Goal: Task Accomplishment & Management: Use online tool/utility

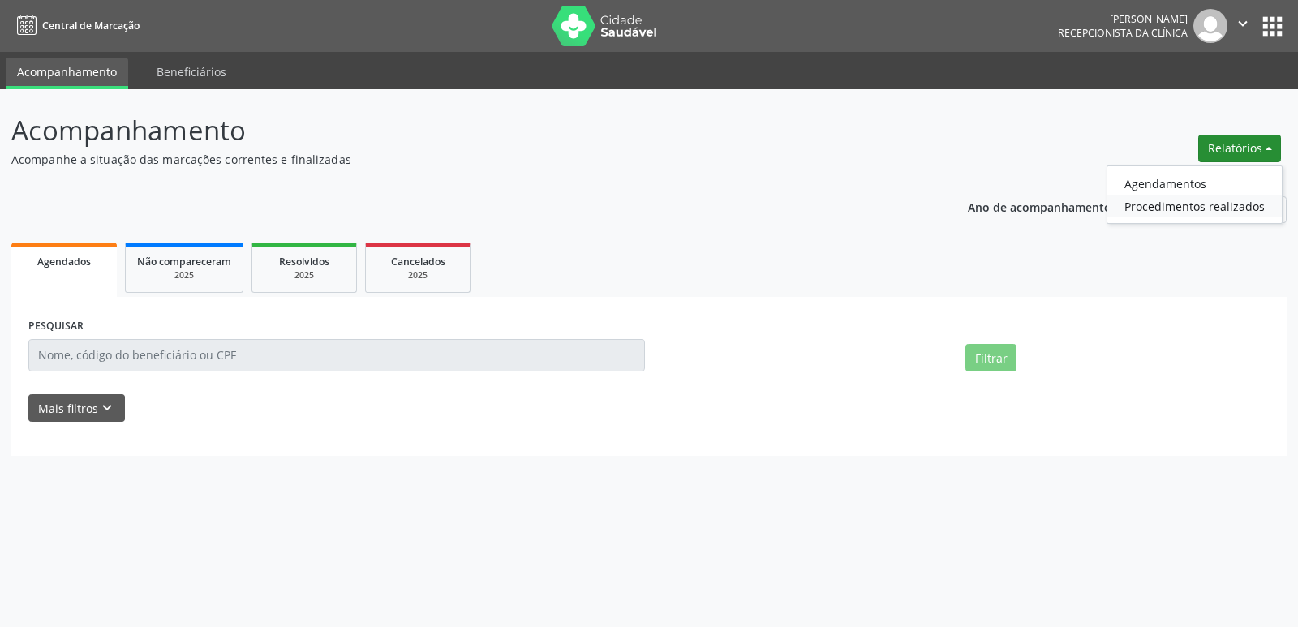
click at [1151, 197] on link "Procedimentos realizados" at bounding box center [1195, 206] width 174 height 23
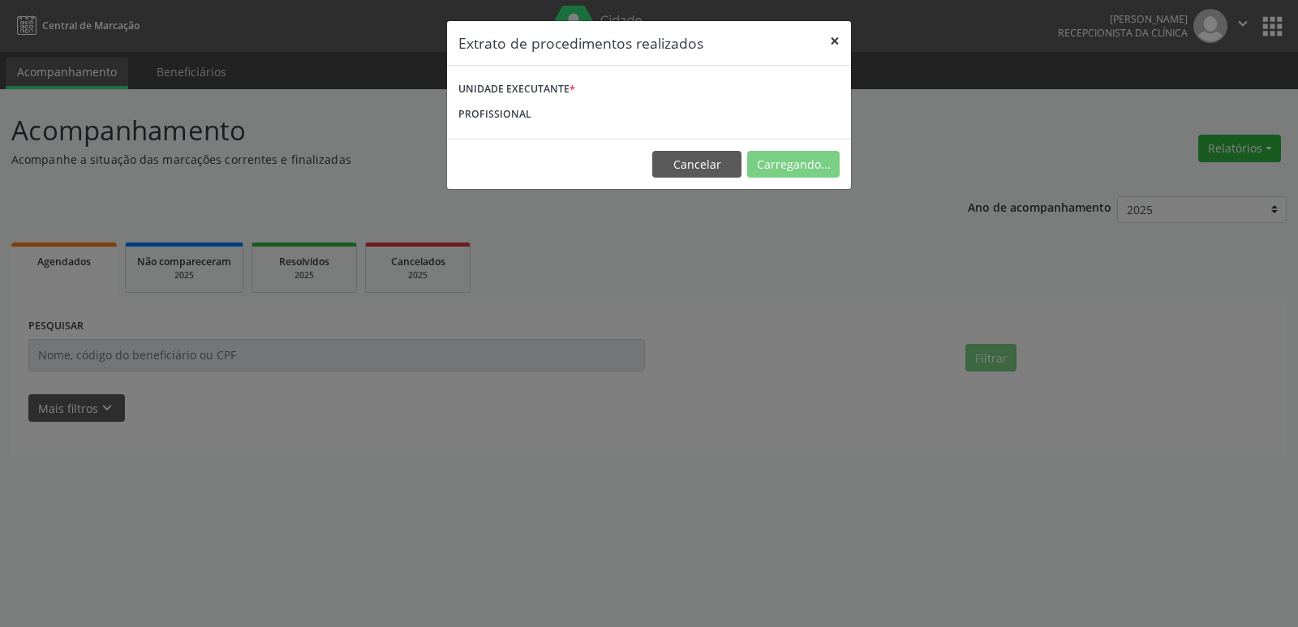
click at [836, 42] on button "×" at bounding box center [835, 41] width 32 height 40
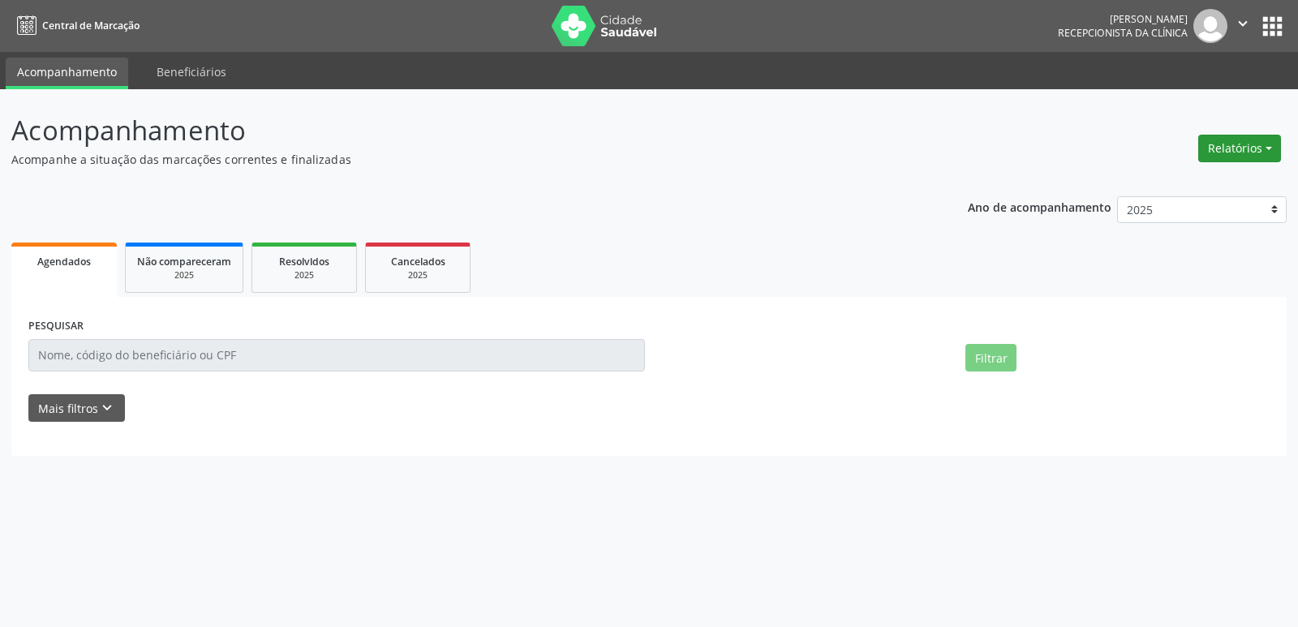
click at [1234, 142] on button "Relatórios" at bounding box center [1240, 149] width 83 height 28
click at [1193, 179] on link "Agendamentos" at bounding box center [1195, 183] width 174 height 23
click at [1184, 187] on div "Relatório de agendamentos × De ATÉ ESPECIALIDADE CLÍNICA * PROFISSIONAL [PERSON…" at bounding box center [649, 313] width 1298 height 627
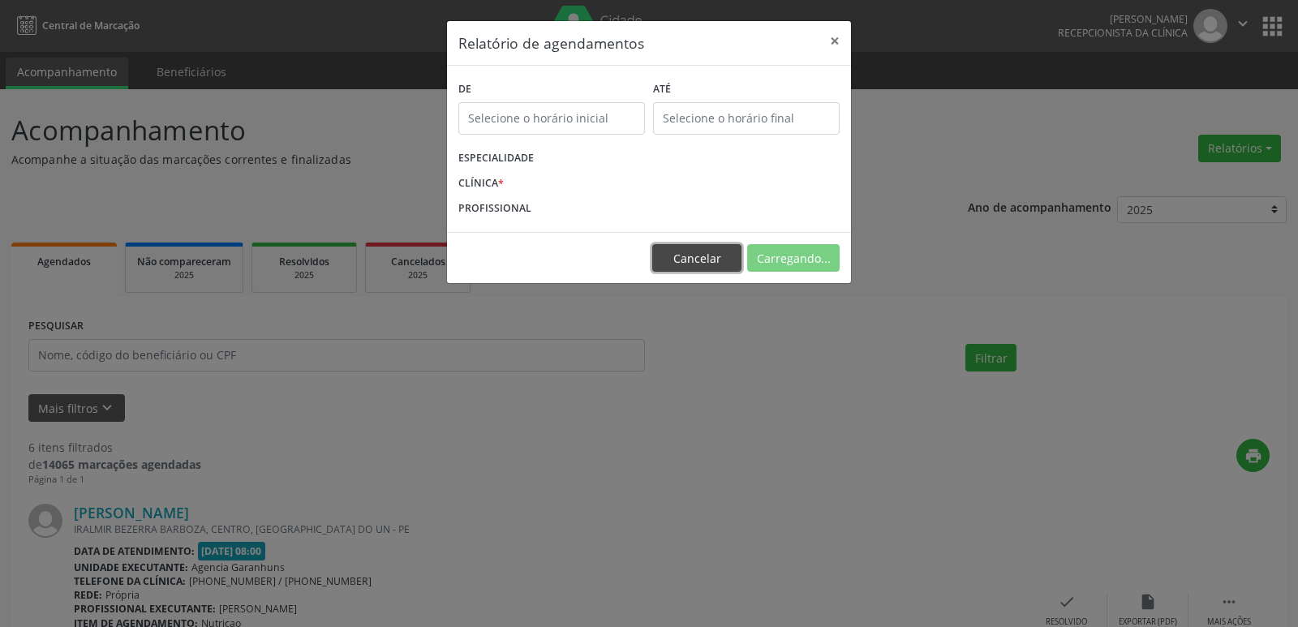
click at [722, 256] on button "Cancelar" at bounding box center [696, 258] width 89 height 28
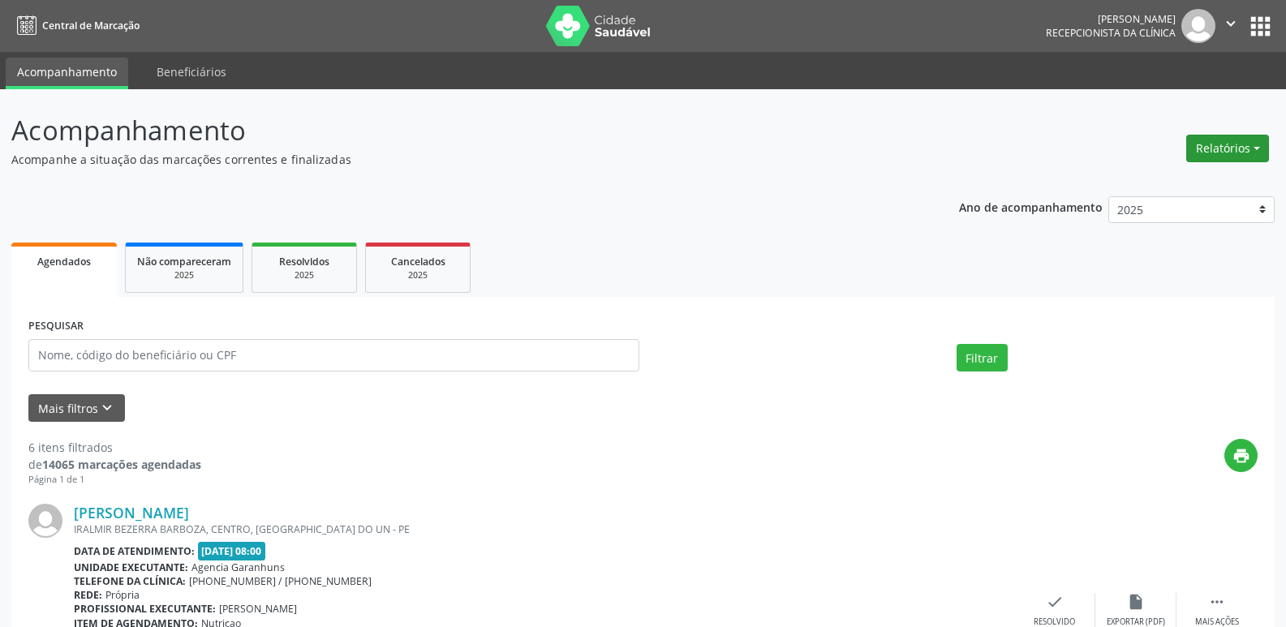
click at [1224, 143] on button "Relatórios" at bounding box center [1227, 149] width 83 height 28
click at [1173, 186] on link "Agendamentos" at bounding box center [1182, 183] width 174 height 23
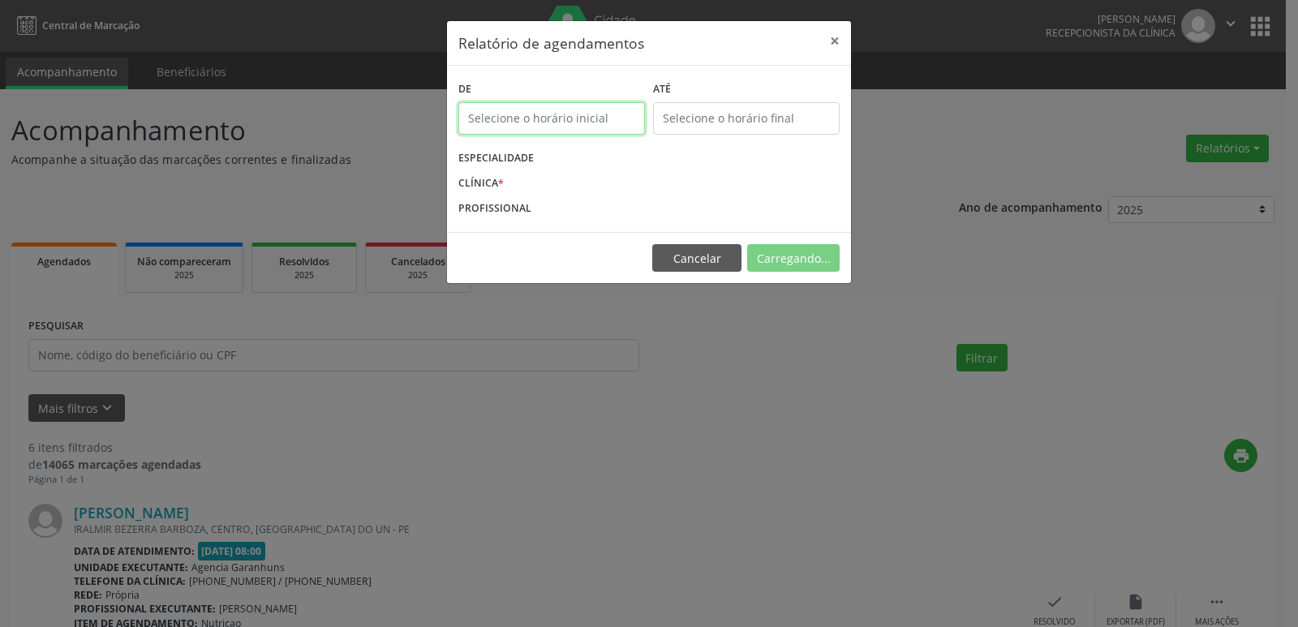
click at [600, 118] on input "text" at bounding box center [551, 118] width 187 height 32
type input "12:00"
click at [785, 189] on div "CLÍNICA *" at bounding box center [649, 183] width 390 height 25
click at [841, 39] on button "×" at bounding box center [835, 41] width 32 height 40
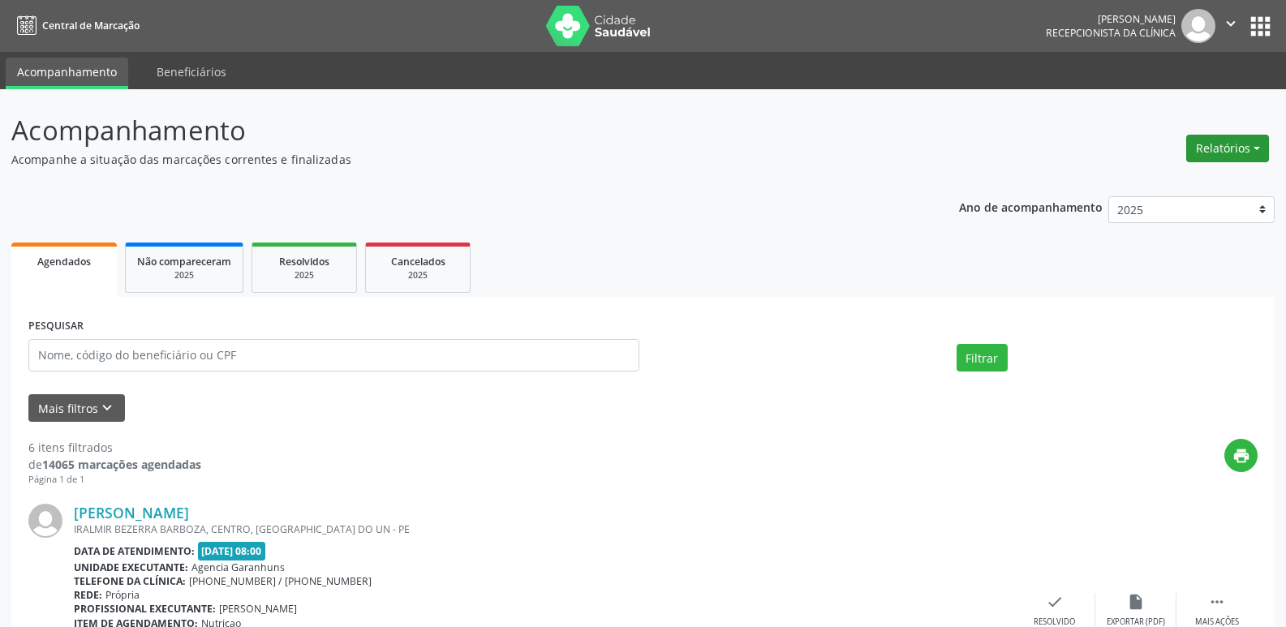
click at [1238, 136] on button "Relatórios" at bounding box center [1227, 149] width 83 height 28
click at [1183, 186] on link "Agendamentos" at bounding box center [1182, 183] width 174 height 23
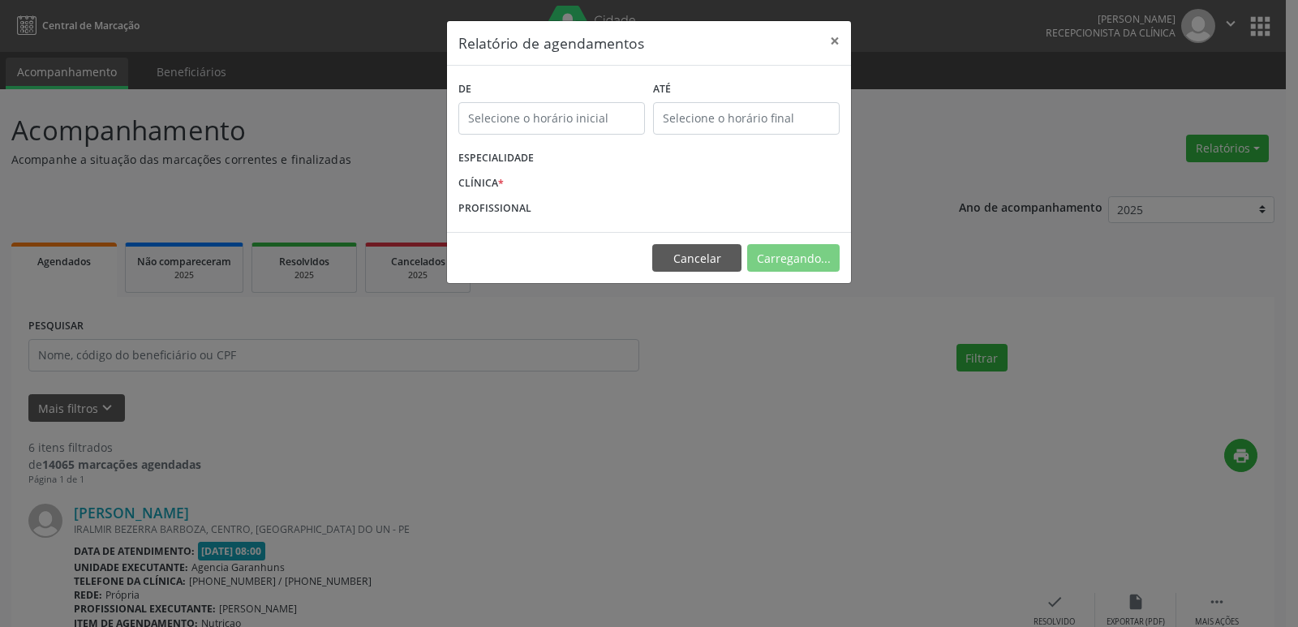
type input "12:00"
click at [583, 114] on input "12:00" at bounding box center [551, 118] width 187 height 32
click at [875, 154] on div "Relatório de agendamentos × De 12:00 ATÉ ESPECIALIDADE CLÍNICA * PROFISSIONAL […" at bounding box center [649, 313] width 1298 height 627
click at [570, 118] on input "12:00" at bounding box center [551, 118] width 187 height 32
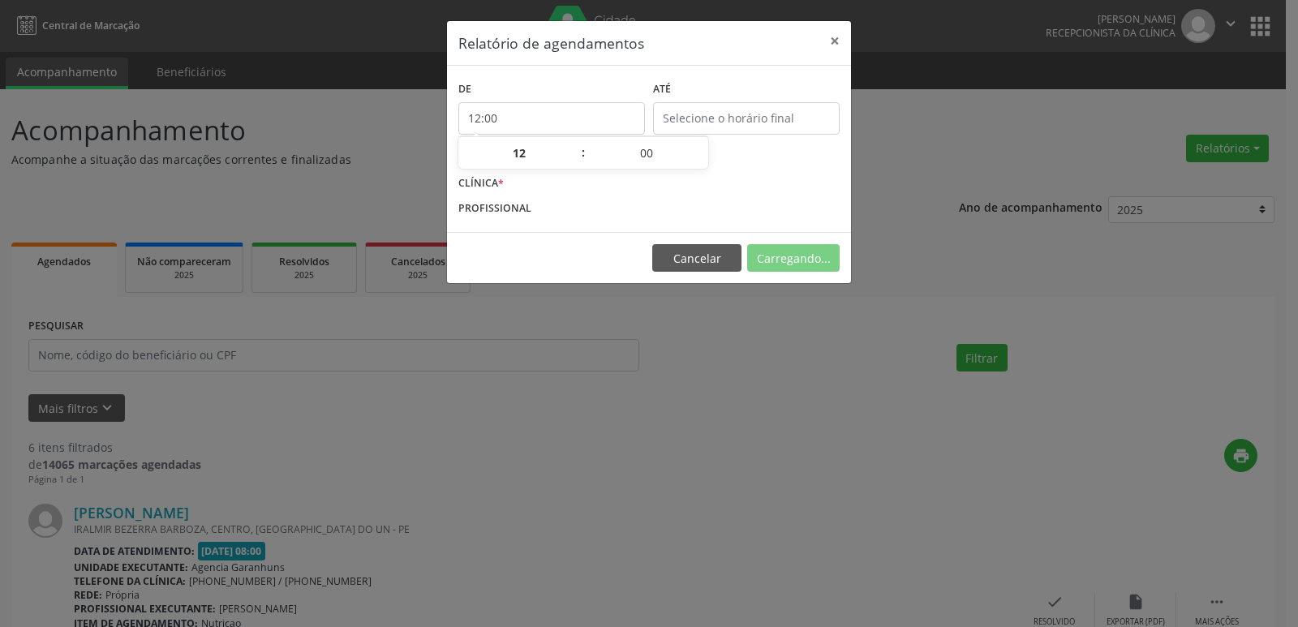
click at [570, 111] on input "12:00" at bounding box center [551, 118] width 187 height 32
click at [833, 41] on button "×" at bounding box center [835, 41] width 32 height 40
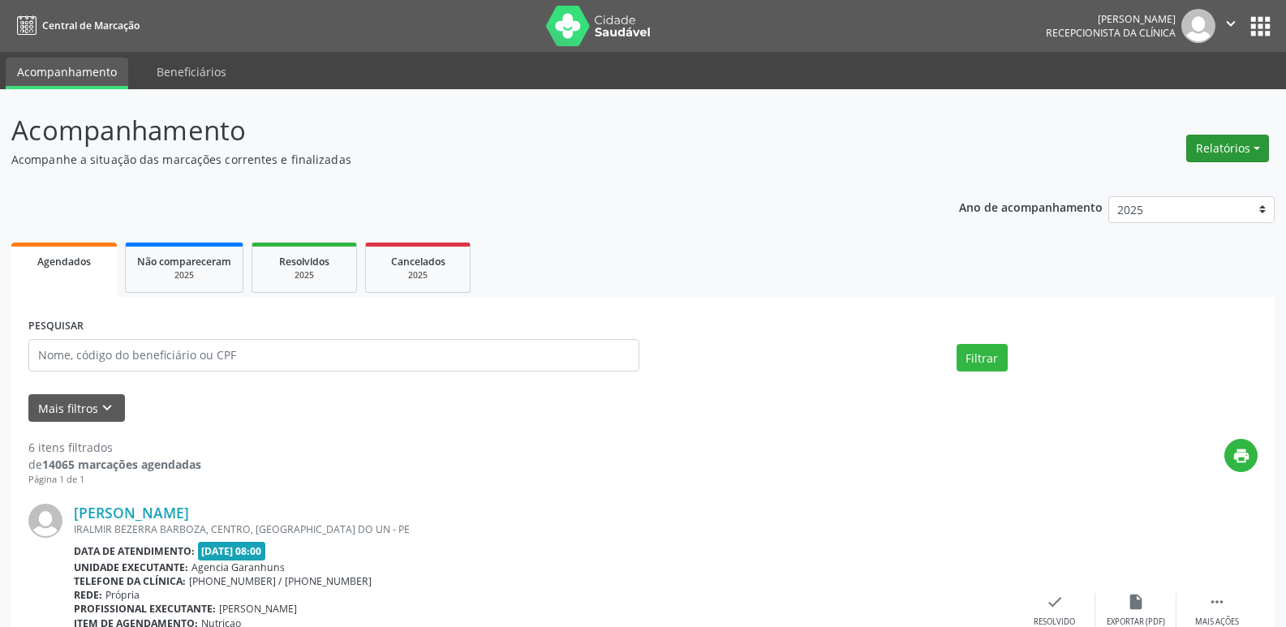
click at [1240, 143] on button "Relatórios" at bounding box center [1227, 149] width 83 height 28
click at [1155, 182] on link "Agendamentos" at bounding box center [1182, 183] width 174 height 23
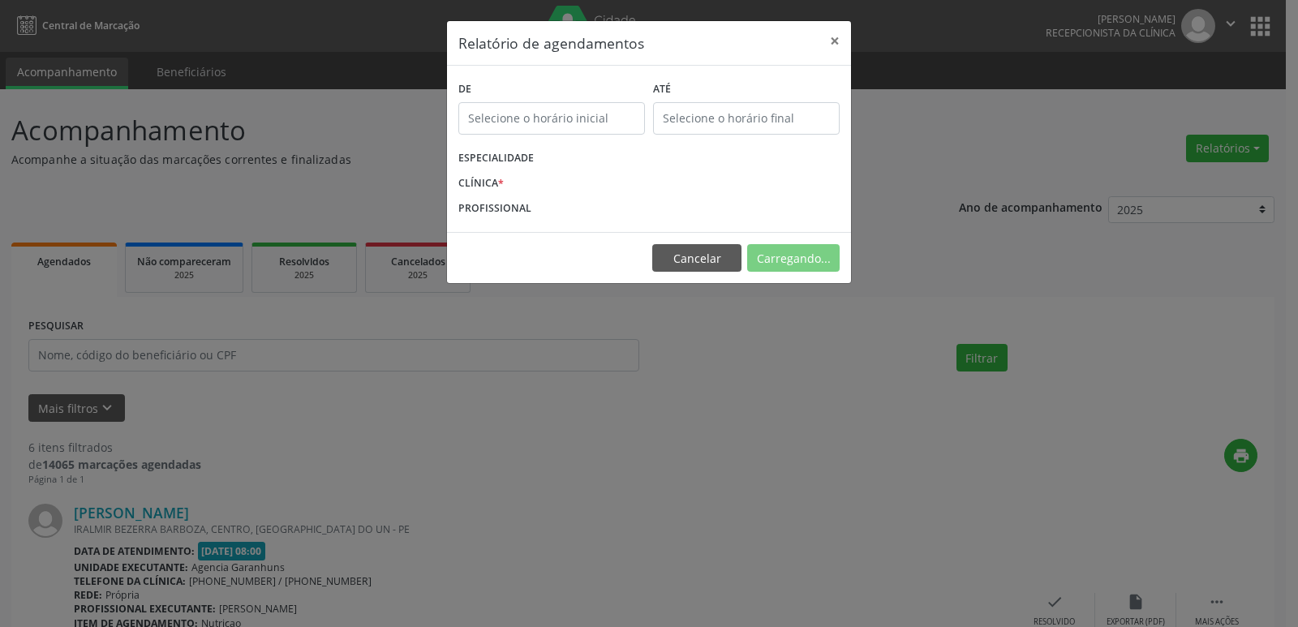
click at [531, 159] on label "ESPECIALIDADE" at bounding box center [495, 158] width 75 height 25
click at [603, 148] on div "ESPECIALIDADE" at bounding box center [649, 158] width 390 height 25
click at [605, 148] on div "ESPECIALIDADE" at bounding box center [649, 158] width 390 height 25
click at [524, 171] on div "CLÍNICA *" at bounding box center [649, 183] width 390 height 25
click at [556, 138] on div "De" at bounding box center [551, 111] width 195 height 69
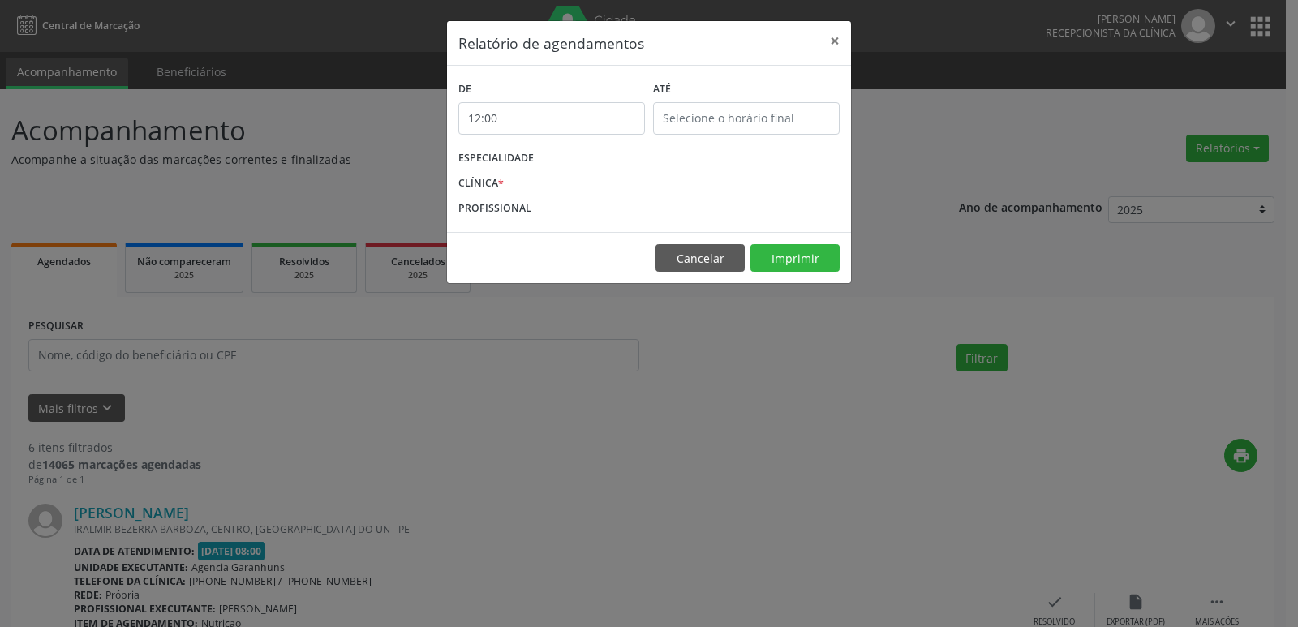
click at [549, 115] on input "12:00" at bounding box center [551, 118] width 187 height 32
click at [526, 154] on input "12" at bounding box center [519, 153] width 123 height 32
drag, startPoint x: 549, startPoint y: 162, endPoint x: 484, endPoint y: 165, distance: 64.2
click at [484, 165] on input "12" at bounding box center [519, 153] width 123 height 32
click at [527, 158] on input "12" at bounding box center [519, 153] width 123 height 32
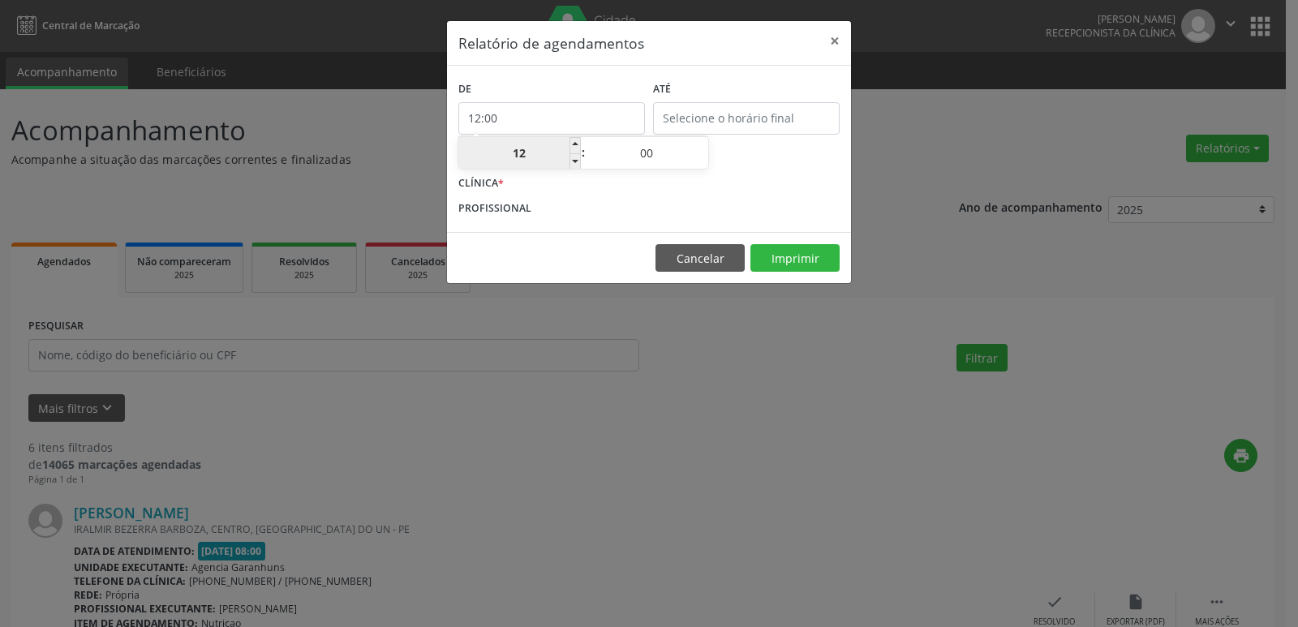
click at [527, 158] on input "12" at bounding box center [519, 153] width 123 height 32
click at [575, 161] on span at bounding box center [575, 161] width 11 height 16
type input "11:00"
type input "11"
click at [575, 161] on span at bounding box center [575, 161] width 11 height 16
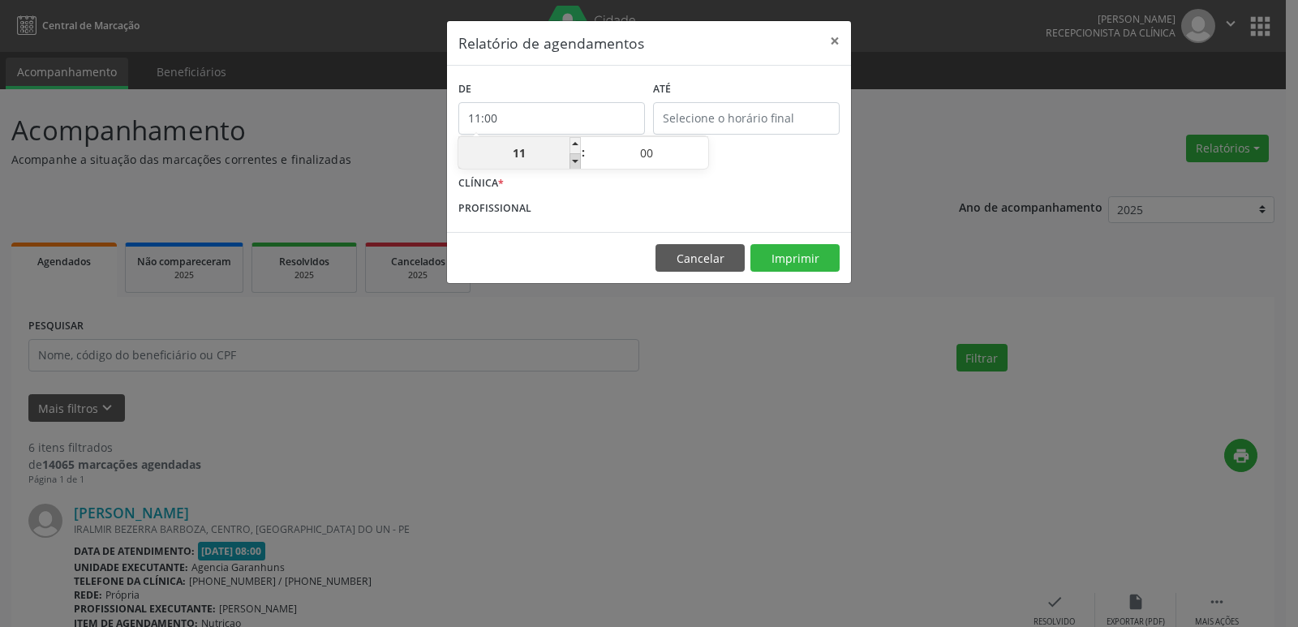
type input "10:00"
type input "10"
click at [575, 161] on span at bounding box center [575, 161] width 11 height 16
type input "09:00"
type input "09"
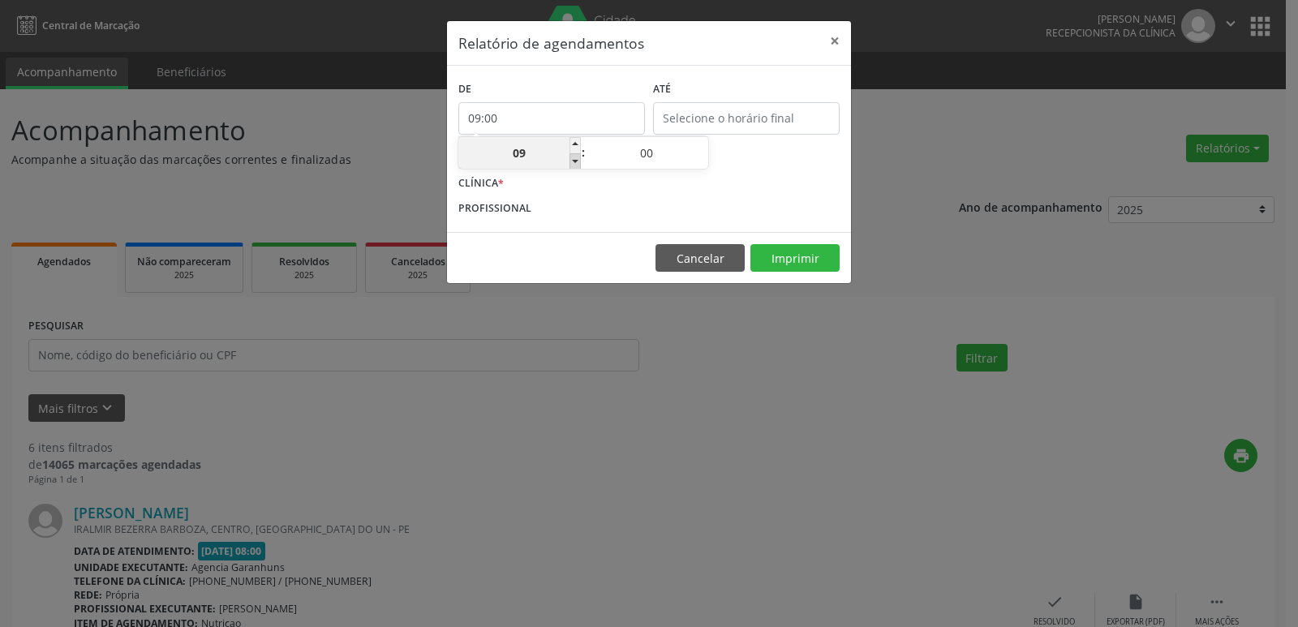
click at [575, 161] on span at bounding box center [575, 161] width 11 height 16
type input "08:00"
type input "08"
click at [575, 161] on span at bounding box center [575, 161] width 11 height 16
type input "07:00"
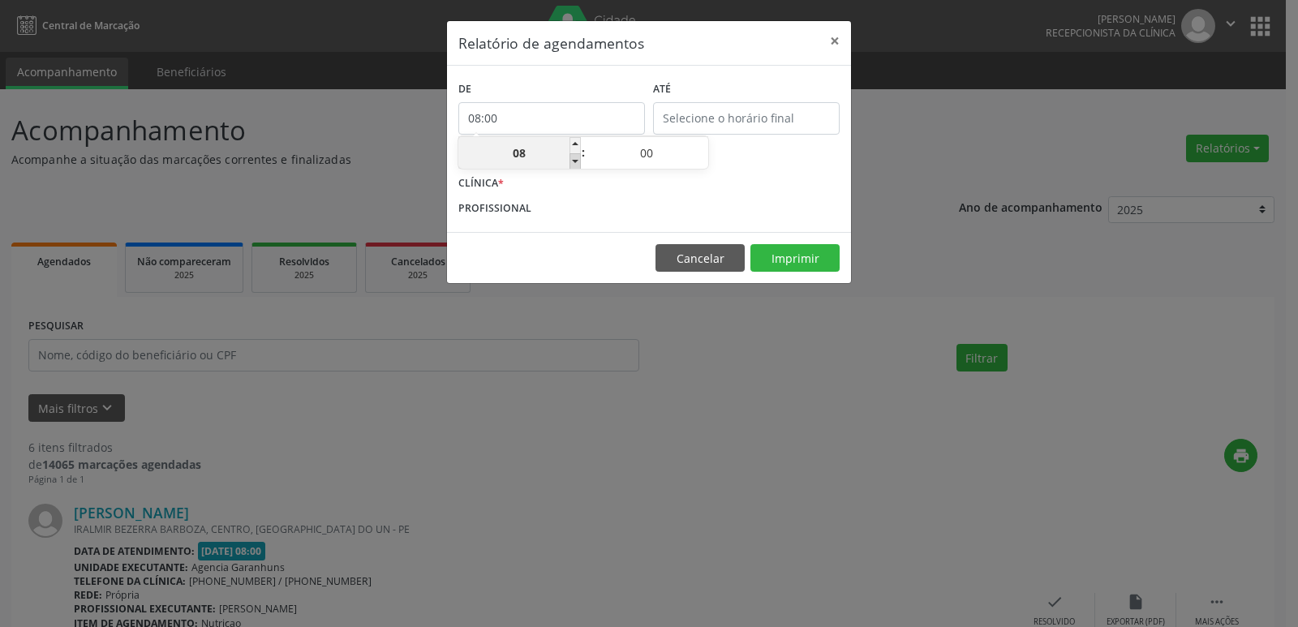
type input "07"
click at [578, 144] on span at bounding box center [575, 145] width 11 height 16
type input "08:00"
type input "08"
click at [802, 171] on div "CLÍNICA *" at bounding box center [649, 183] width 390 height 25
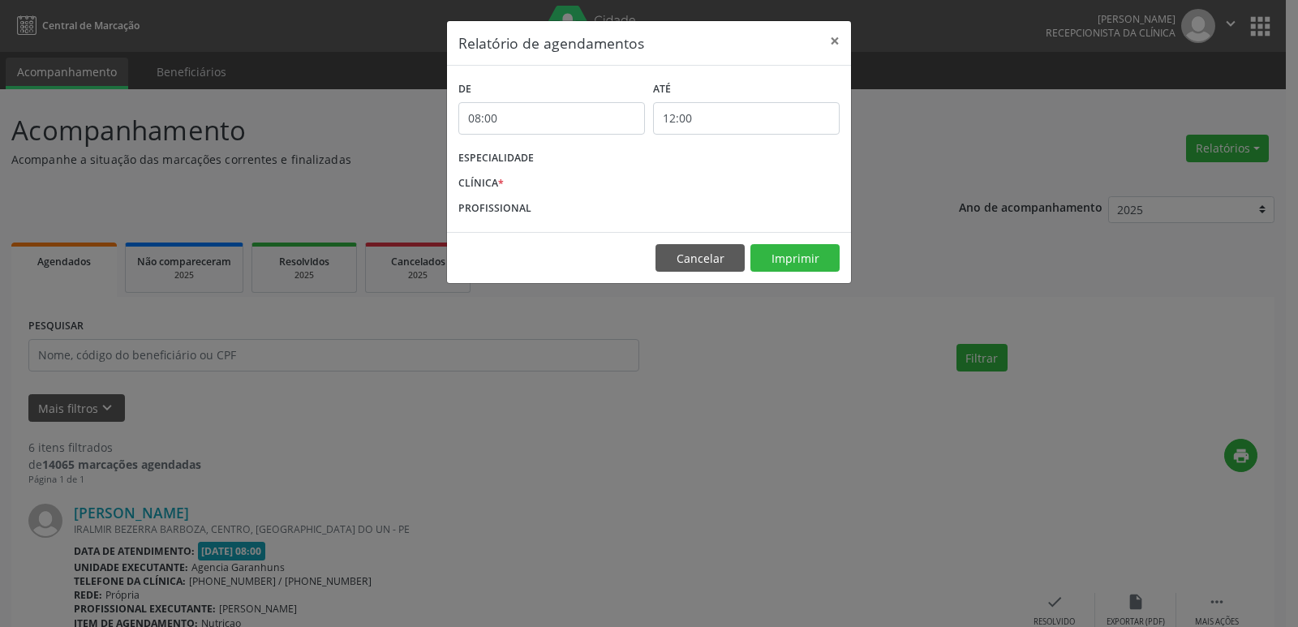
click at [754, 114] on input "12:00" at bounding box center [746, 118] width 187 height 32
click at [770, 140] on span at bounding box center [769, 145] width 11 height 16
type input "13:00"
type input "13"
click at [770, 140] on span at bounding box center [769, 145] width 11 height 16
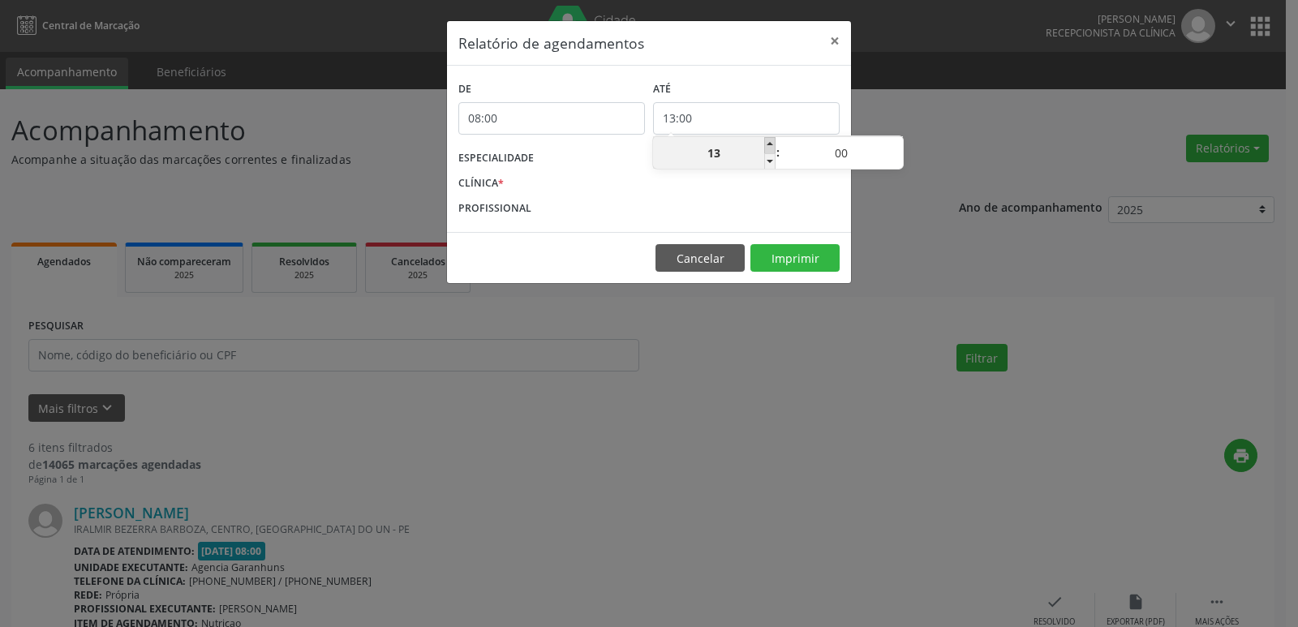
type input "14:00"
type input "14"
click at [770, 140] on span at bounding box center [769, 145] width 11 height 16
type input "15:00"
type input "15"
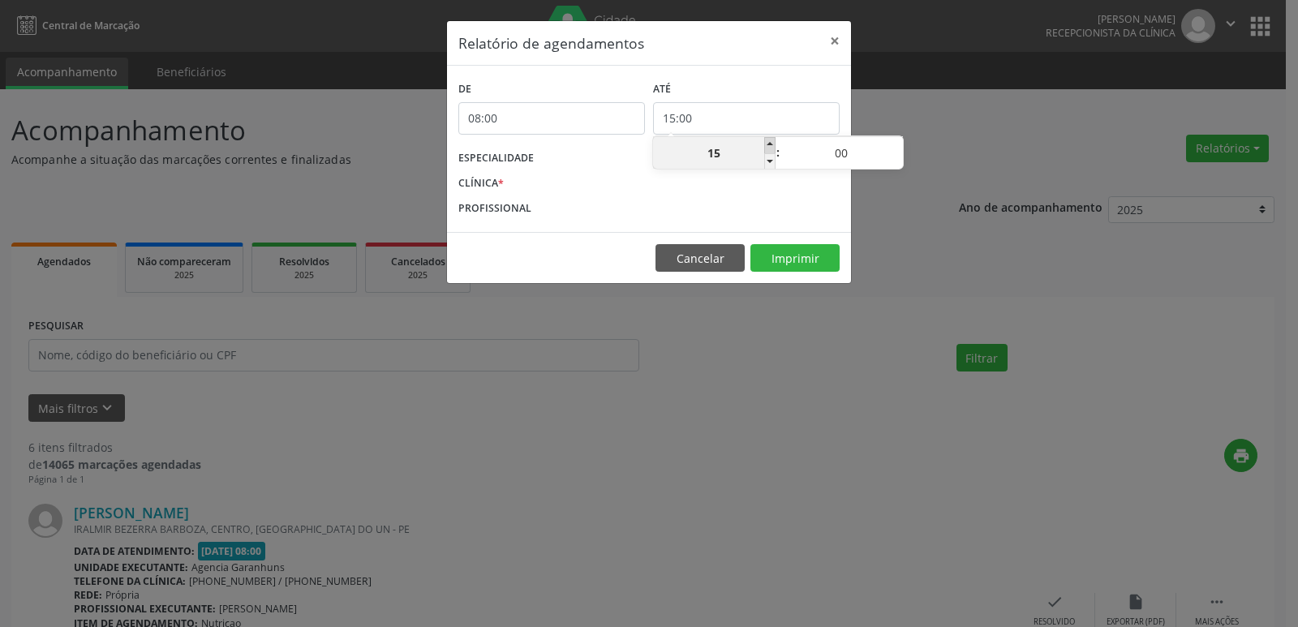
click at [770, 140] on span at bounding box center [769, 145] width 11 height 16
type input "16:00"
type input "16"
click at [770, 140] on span at bounding box center [769, 145] width 11 height 16
type input "17:00"
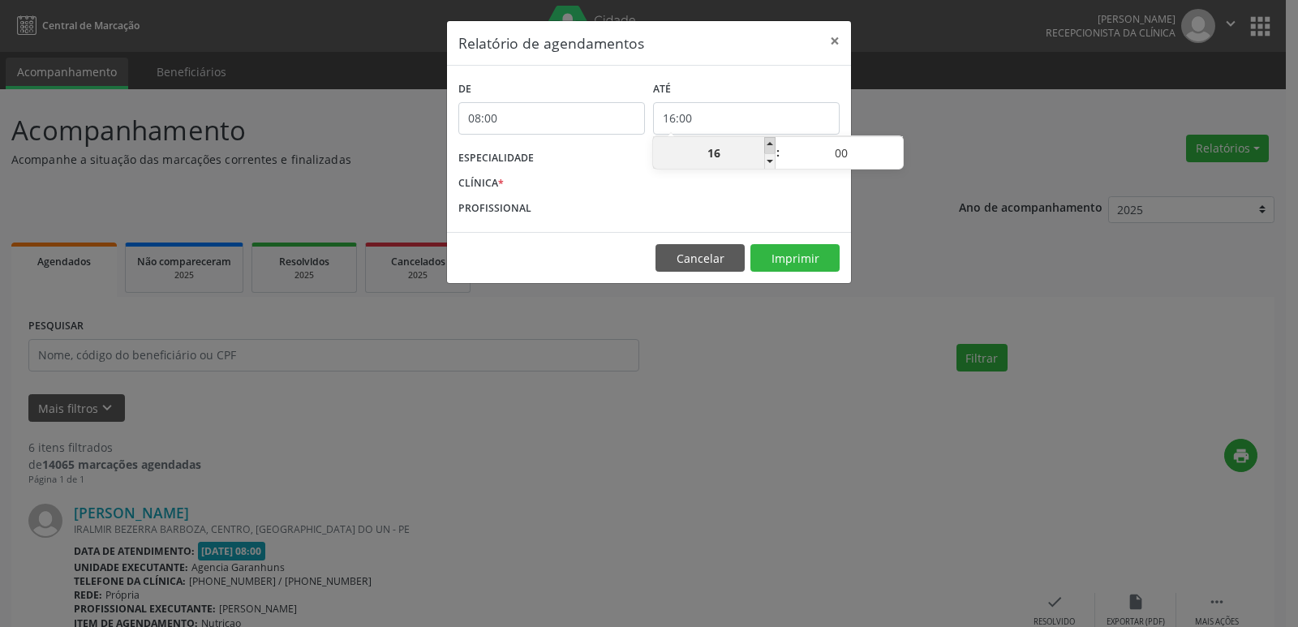
type input "17"
click at [770, 140] on span at bounding box center [769, 145] width 11 height 16
type input "18:00"
type input "18"
click at [768, 166] on span at bounding box center [769, 161] width 11 height 16
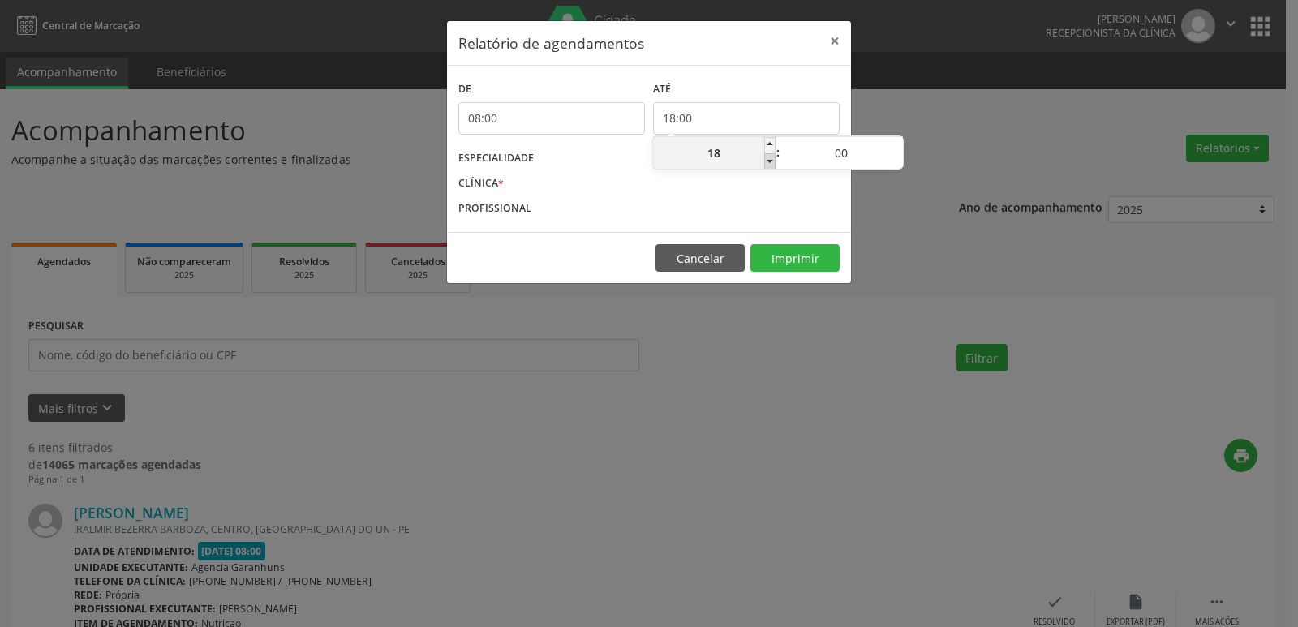
type input "17:00"
type input "17"
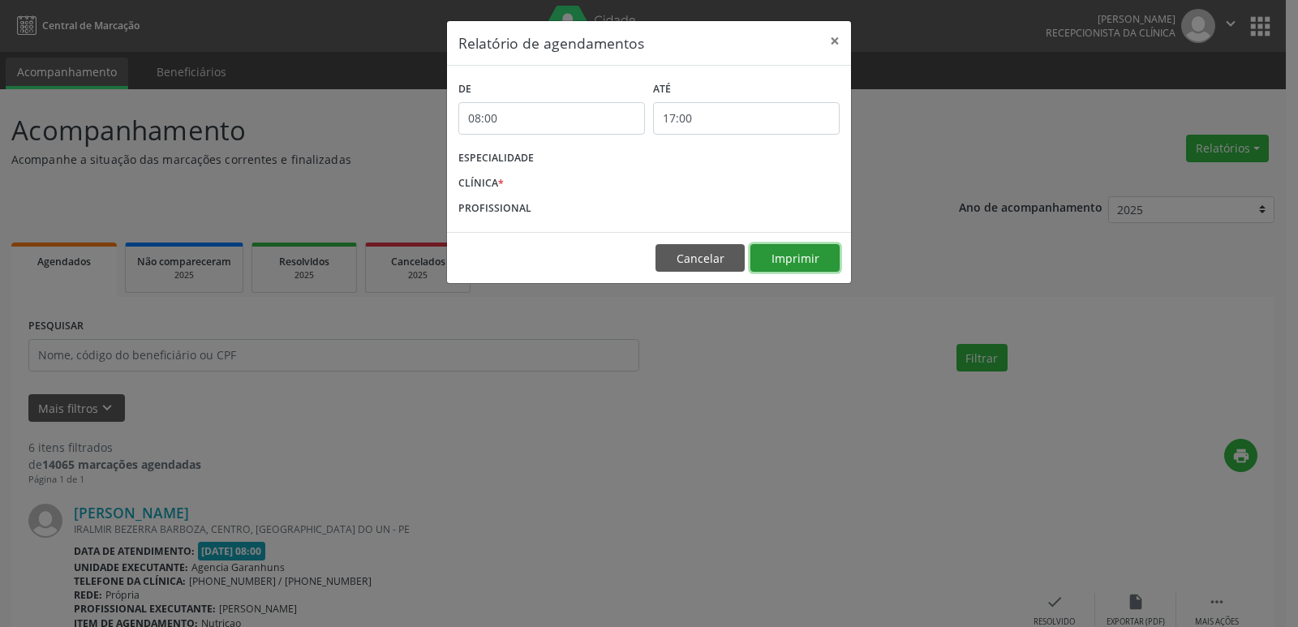
click at [777, 258] on button "Imprimir" at bounding box center [795, 258] width 89 height 28
click at [805, 261] on button "Imprimir" at bounding box center [795, 258] width 89 height 28
click at [714, 407] on div "Relatório de agendamentos × De 08:00 ATÉ 17:00 ESPECIALIDADE CLÍNICA * PROFISSI…" at bounding box center [649, 313] width 1298 height 627
click at [841, 42] on button "×" at bounding box center [835, 41] width 32 height 40
